Goal: Complete application form

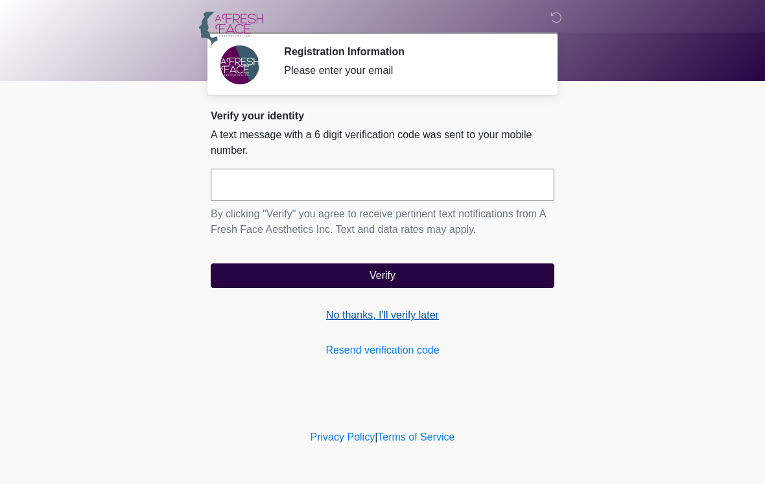
click at [371, 316] on link "No thanks, I'll verify later" at bounding box center [383, 315] width 344 height 16
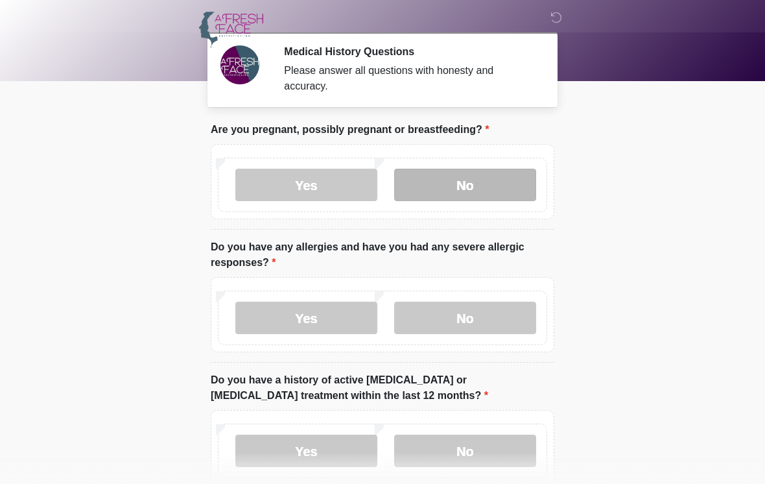
click at [462, 183] on label "No" at bounding box center [465, 185] width 142 height 32
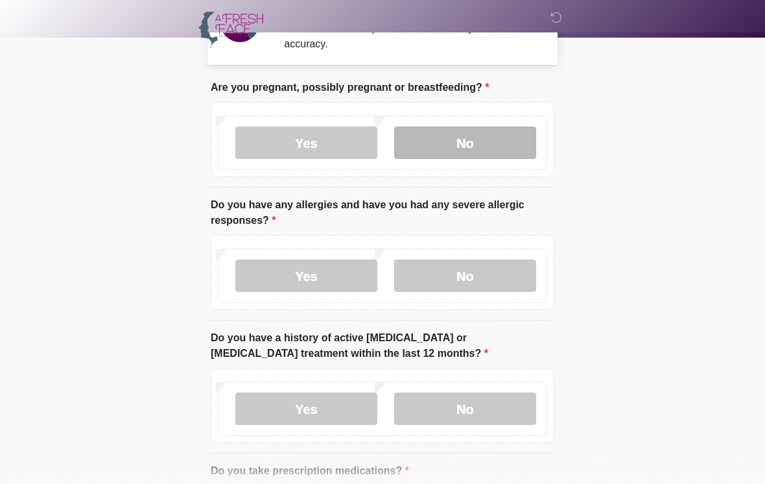
scroll to position [43, 0]
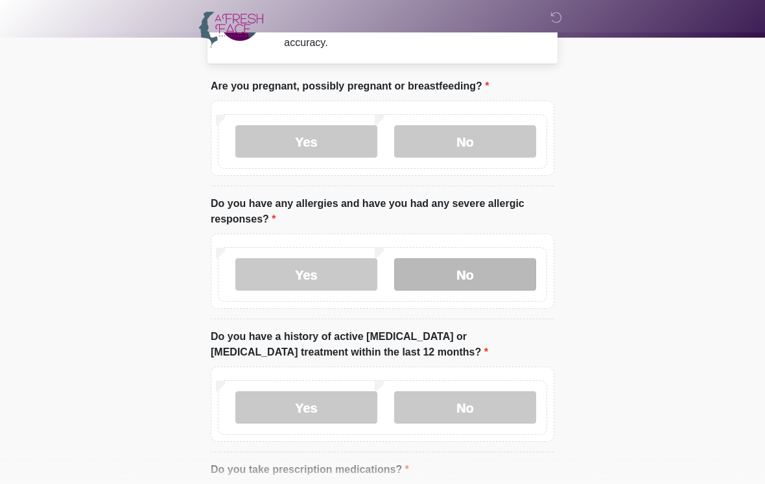
click at [510, 276] on label "No" at bounding box center [465, 274] width 142 height 32
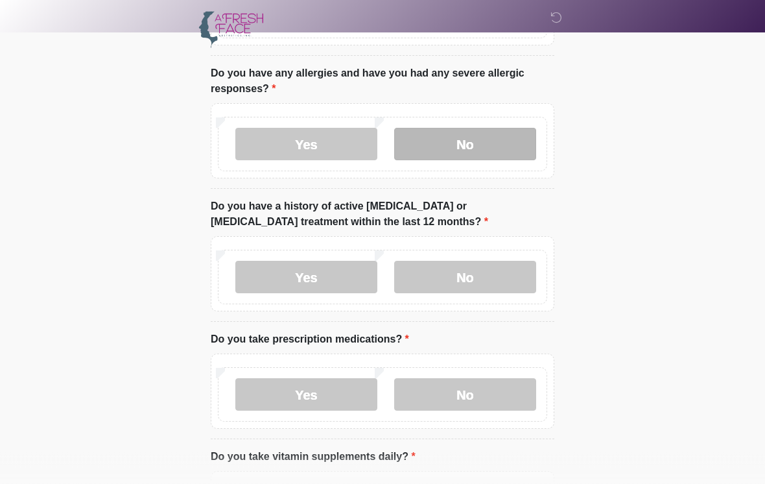
scroll to position [180, 0]
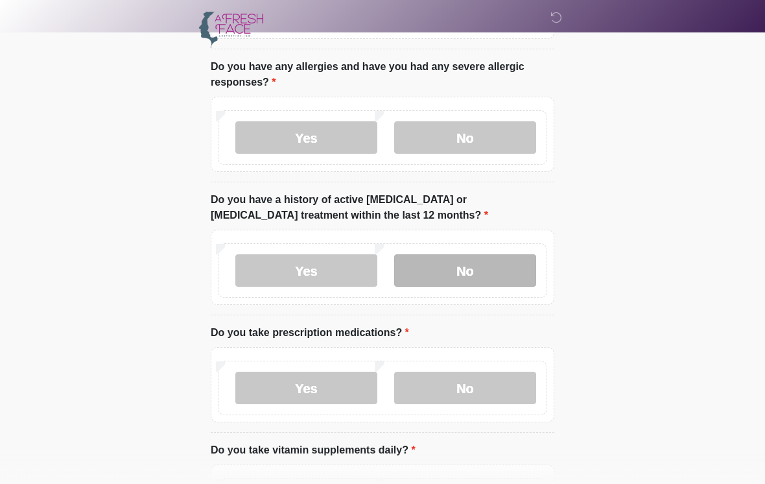
click at [507, 277] on label "No" at bounding box center [465, 270] width 142 height 32
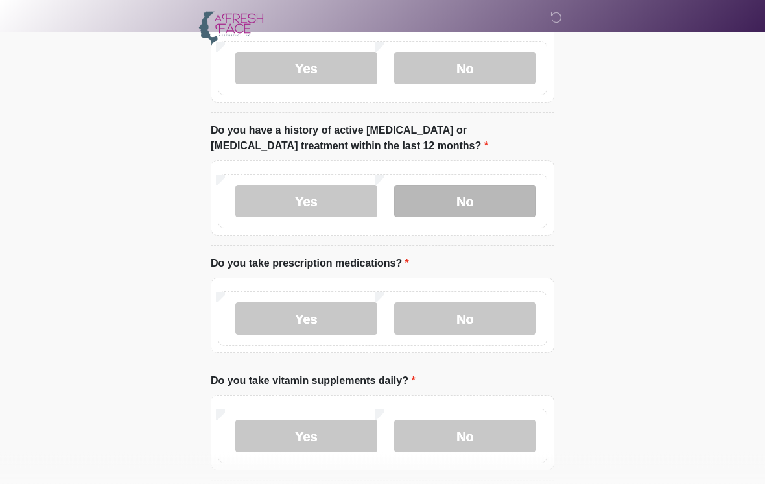
scroll to position [282, 0]
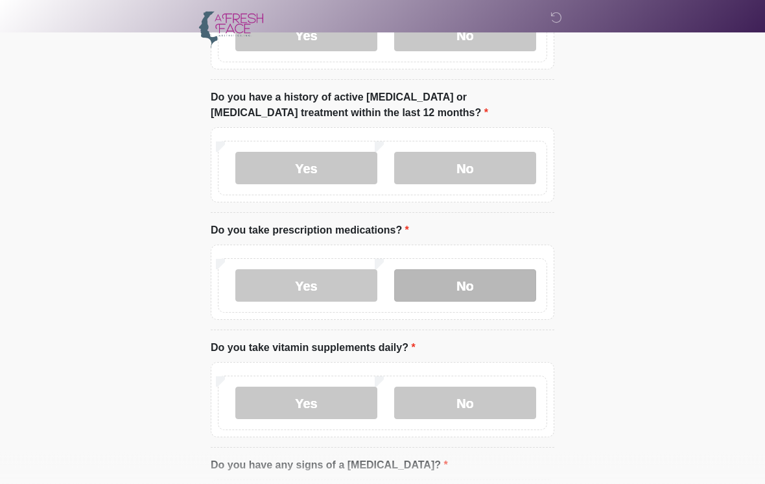
click at [511, 284] on label "No" at bounding box center [465, 286] width 142 height 32
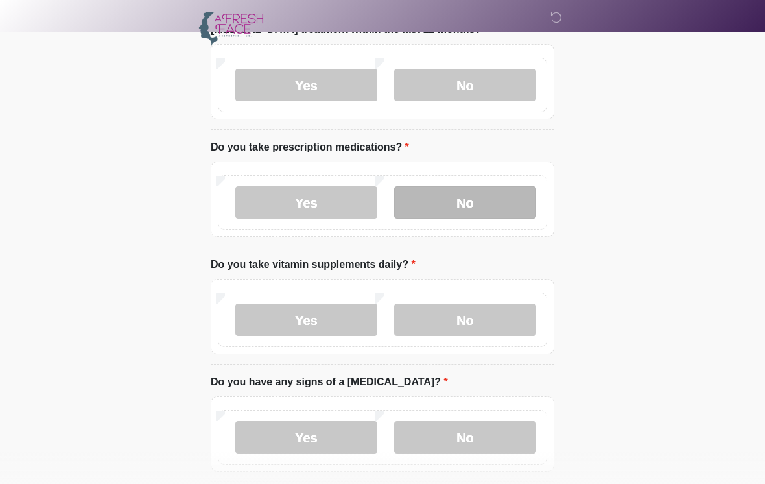
scroll to position [371, 0]
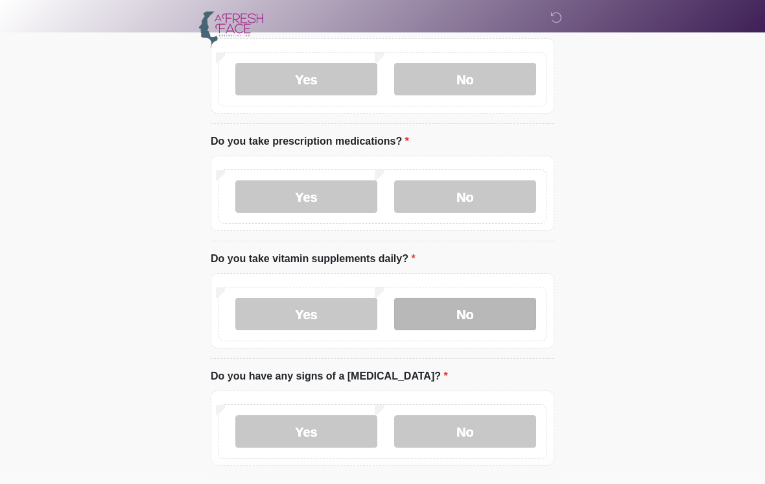
click at [502, 308] on label "No" at bounding box center [465, 314] width 142 height 32
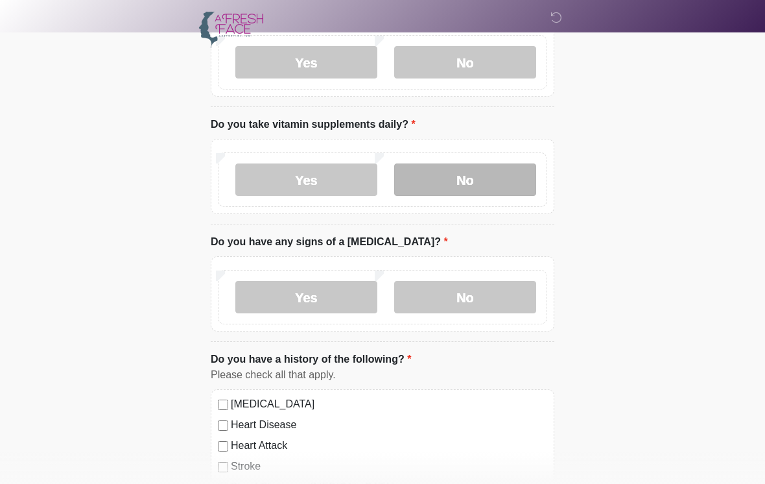
scroll to position [508, 0]
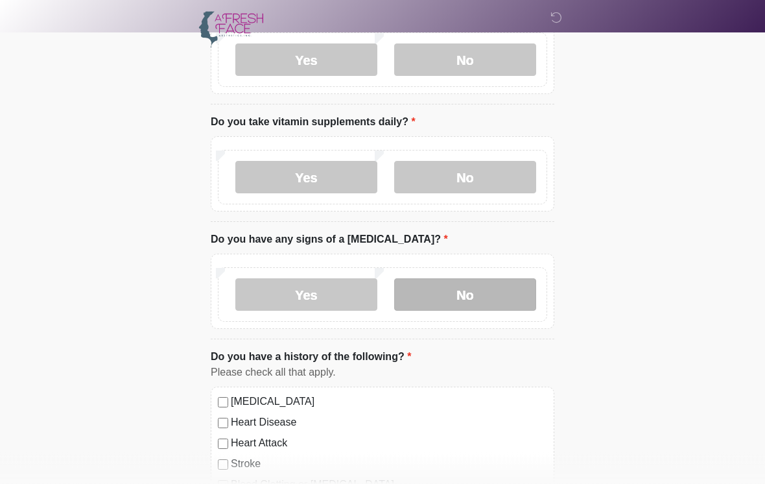
click at [485, 287] on label "No" at bounding box center [465, 295] width 142 height 32
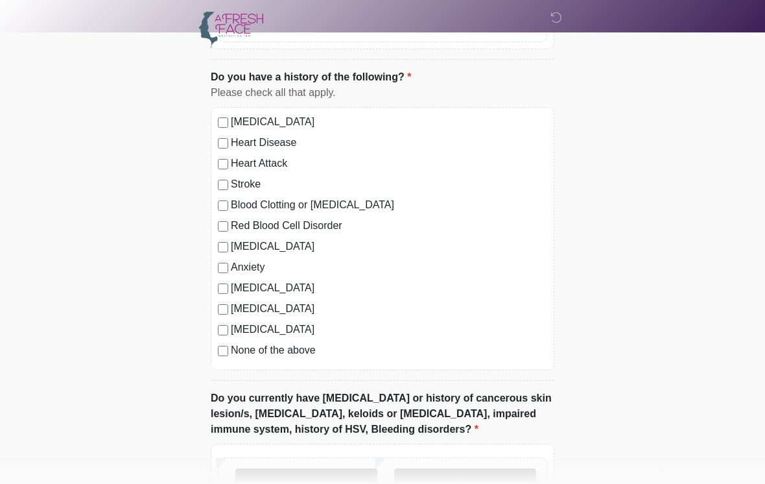
scroll to position [789, 0]
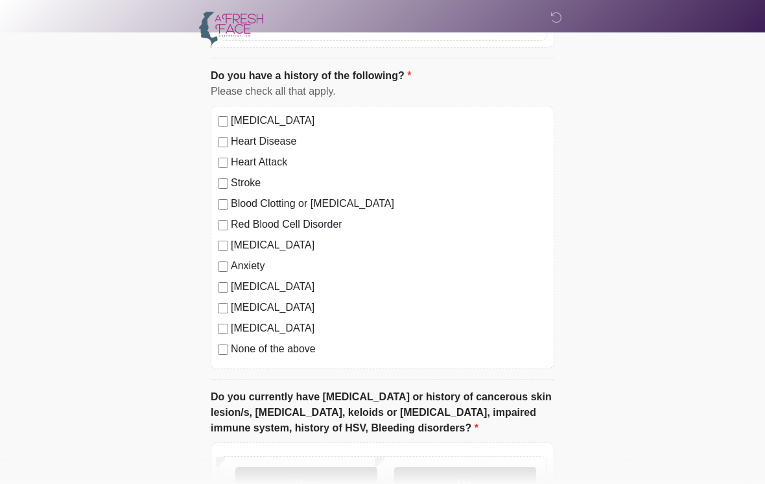
click at [299, 343] on label "None of the above" at bounding box center [389, 349] width 316 height 16
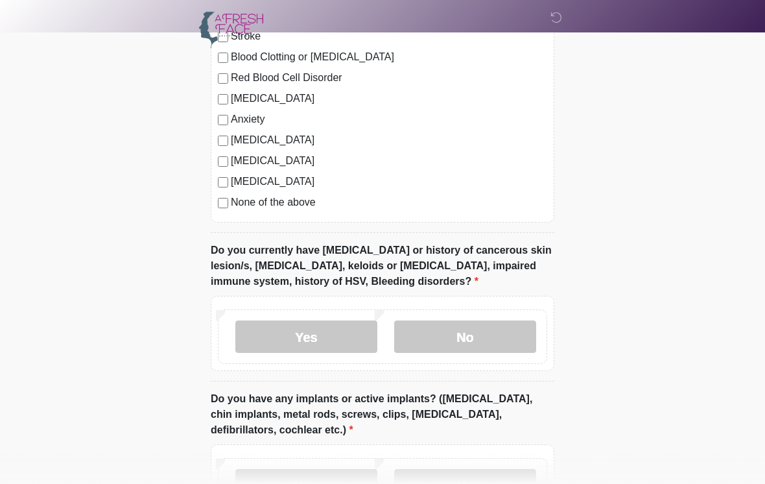
scroll to position [964, 0]
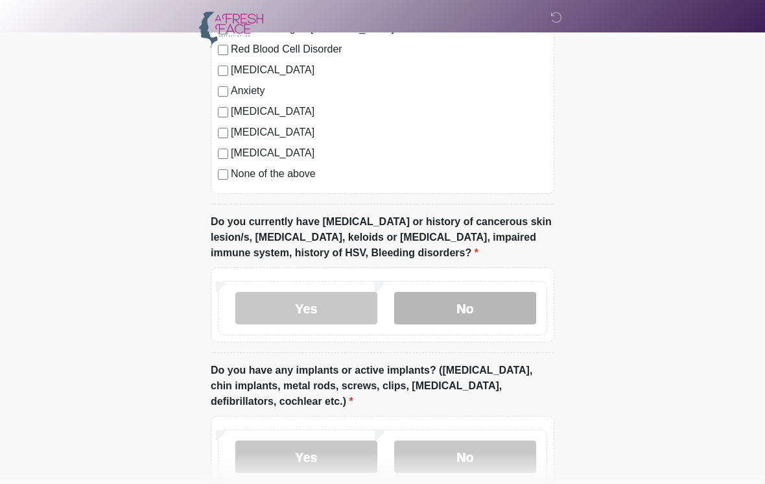
click at [459, 311] on label "No" at bounding box center [465, 308] width 142 height 32
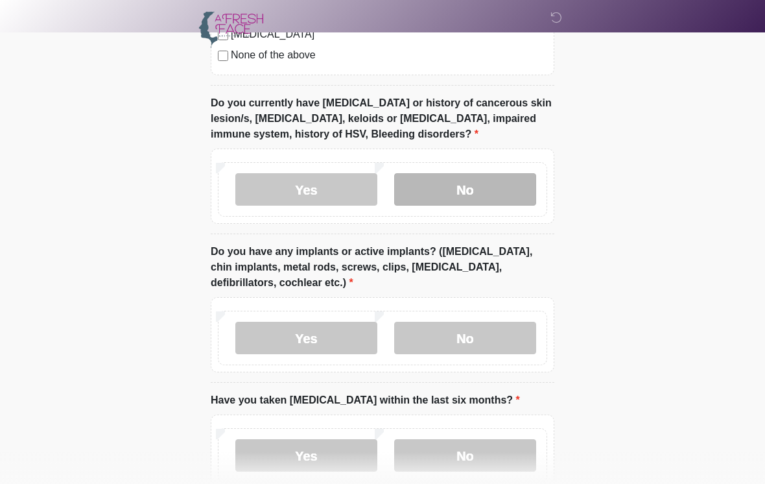
scroll to position [1084, 0]
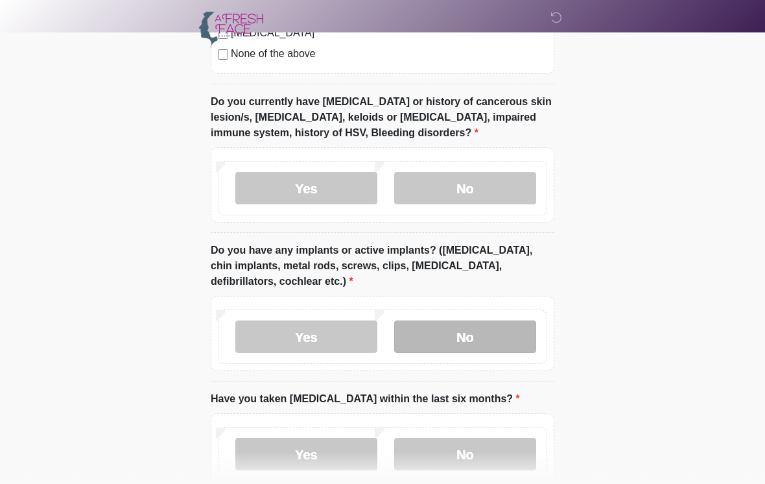
click at [464, 337] on label "No" at bounding box center [465, 336] width 142 height 32
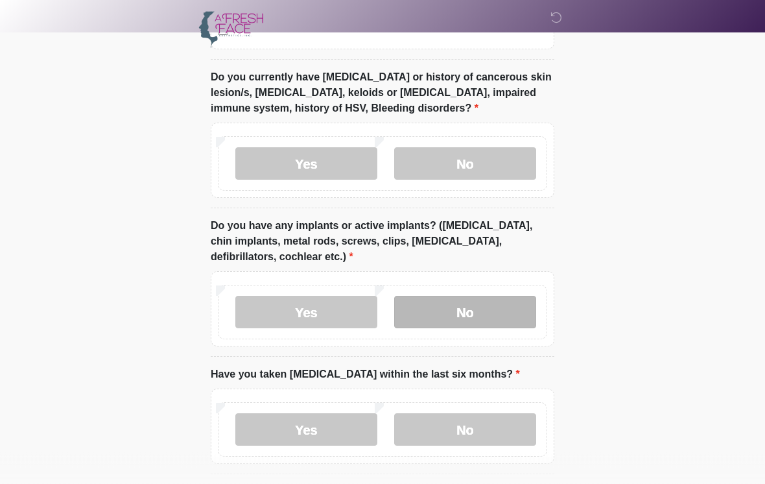
scroll to position [1180, 0]
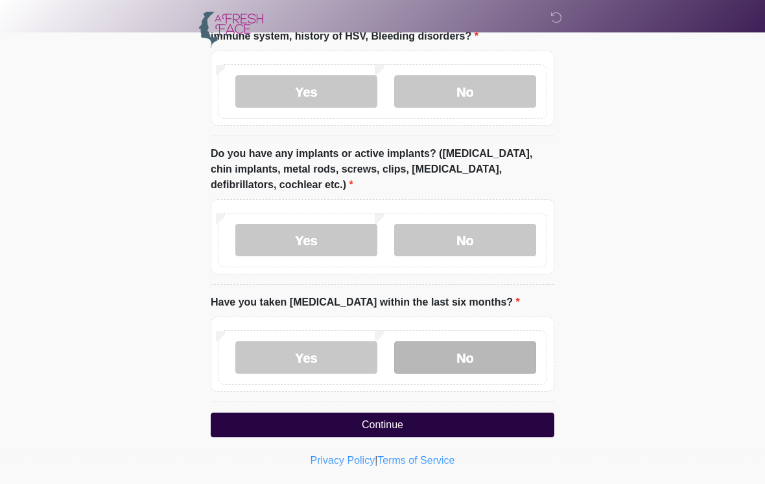
click at [468, 359] on label "No" at bounding box center [465, 357] width 142 height 32
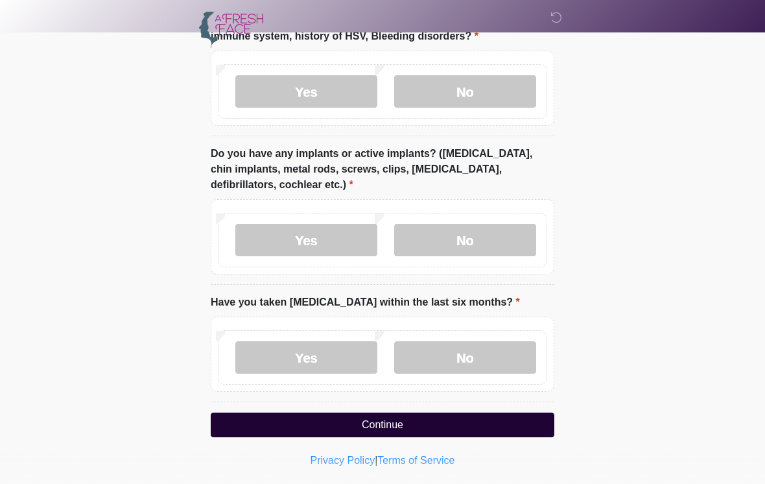
click at [435, 426] on button "Continue" at bounding box center [383, 424] width 344 height 25
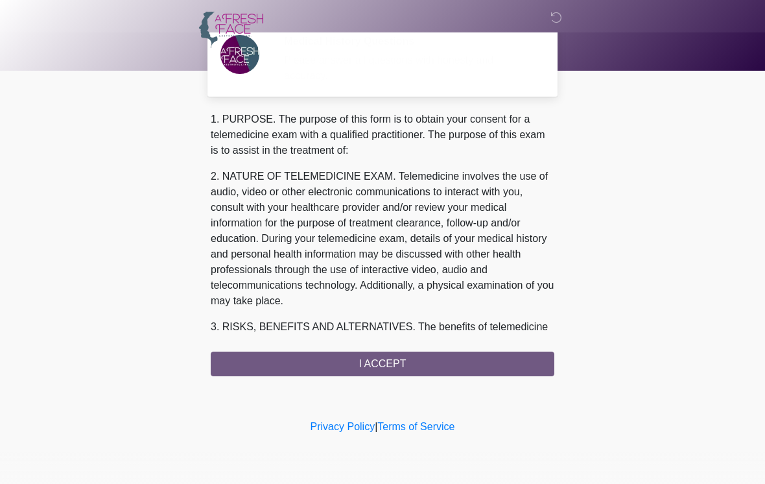
scroll to position [0, 0]
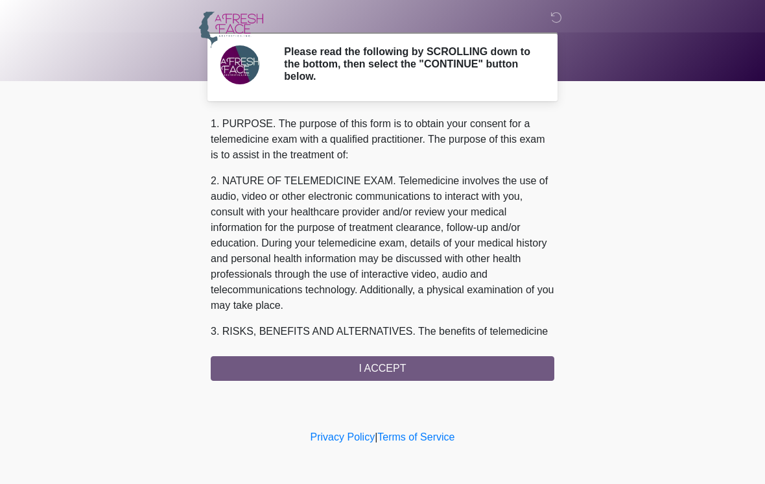
click at [519, 366] on div "1. PURPOSE. The purpose of this form is to obtain your consent for a telemedici…" at bounding box center [383, 248] width 344 height 264
click at [413, 383] on div "‎ ‎ ‎ Please read the following by SCROLLING down to the bottom, then select th…" at bounding box center [382, 213] width 389 height 401
click at [398, 364] on div "1. PURPOSE. The purpose of this form is to obtain your consent for a telemedici…" at bounding box center [383, 248] width 344 height 264
click at [348, 370] on div "1. PURPOSE. The purpose of this form is to obtain your consent for a telemedici…" at bounding box center [383, 248] width 344 height 264
click at [424, 372] on div "1. PURPOSE. The purpose of this form is to obtain your consent for a telemedici…" at bounding box center [383, 248] width 344 height 264
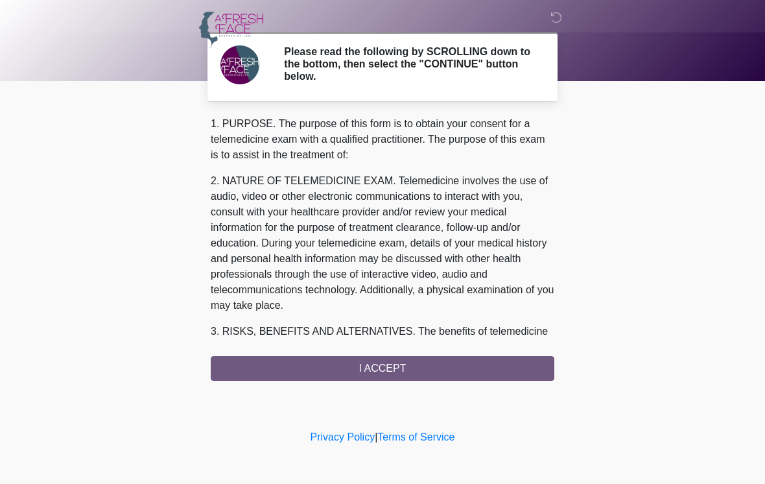
click at [405, 367] on div "1. PURPOSE. The purpose of this form is to obtain your consent for a telemedici…" at bounding box center [383, 248] width 344 height 264
click at [397, 367] on div "1. PURPOSE. The purpose of this form is to obtain your consent for a telemedici…" at bounding box center [383, 248] width 344 height 264
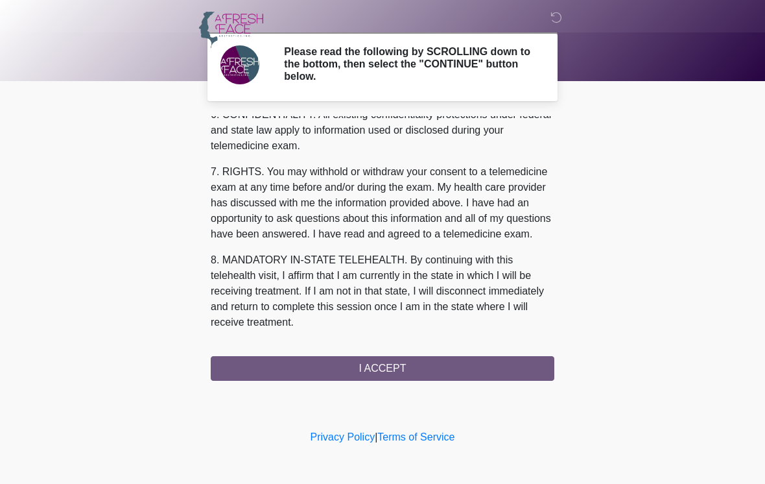
click at [392, 376] on div "1. PURPOSE. The purpose of this form is to obtain your consent for a telemedici…" at bounding box center [383, 248] width 344 height 264
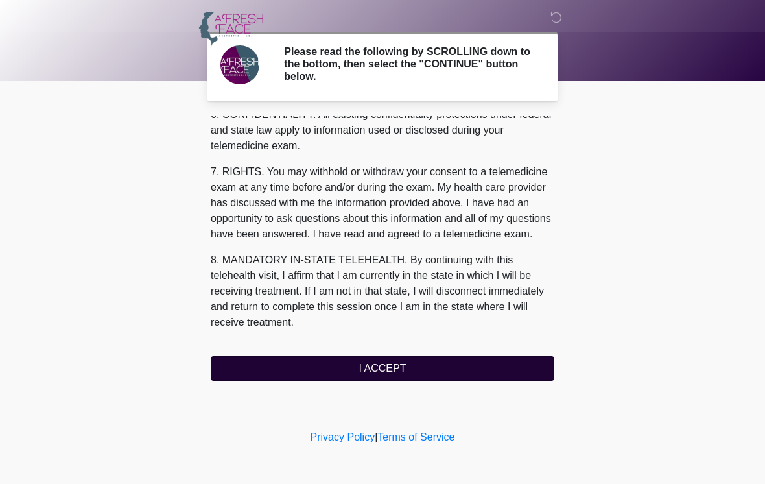
click at [280, 373] on button "I ACCEPT" at bounding box center [383, 368] width 344 height 25
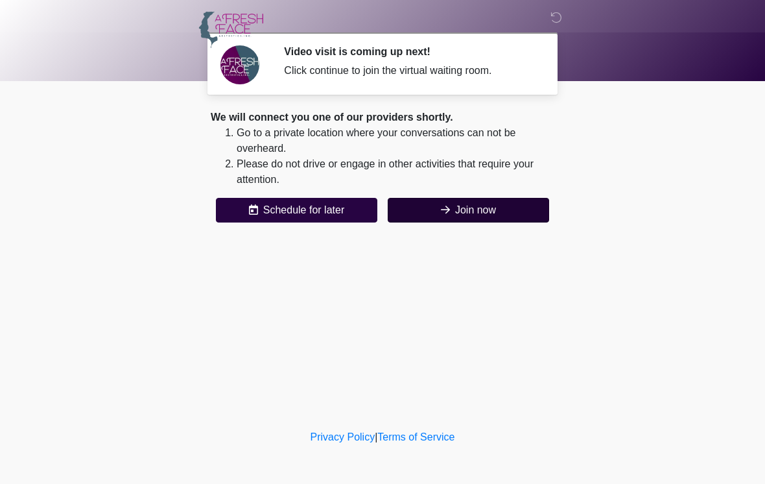
click at [463, 212] on button "Join now" at bounding box center [468, 210] width 161 height 25
